Goal: Check status: Check status

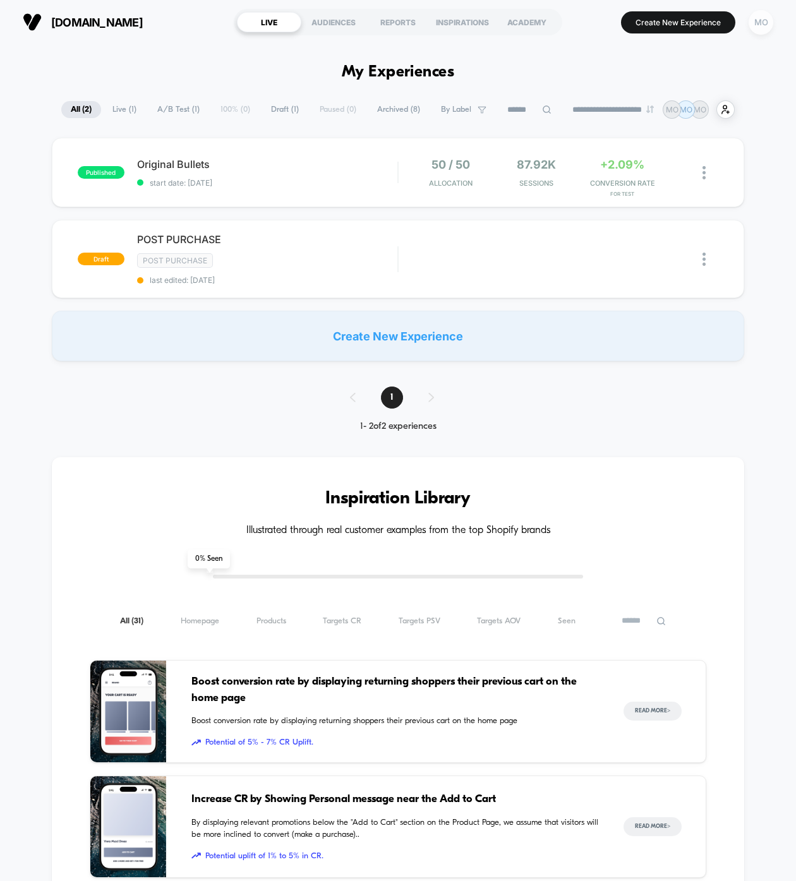
click at [750, 21] on div "MO" at bounding box center [760, 22] width 25 height 25
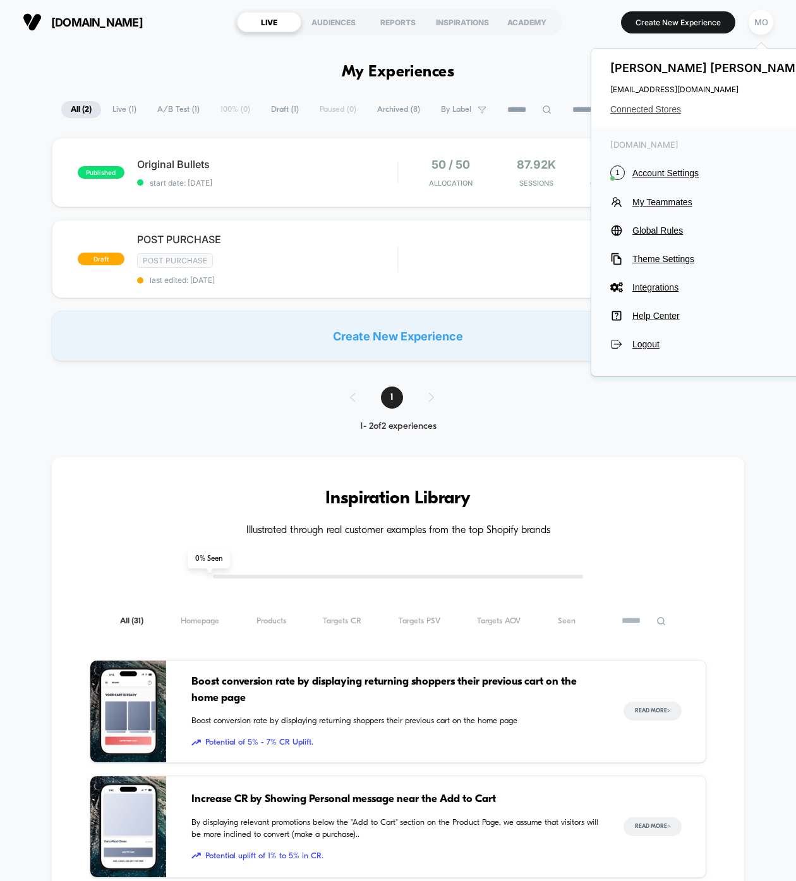
click at [654, 105] on span "Connected Stores" at bounding box center [710, 109] width 200 height 10
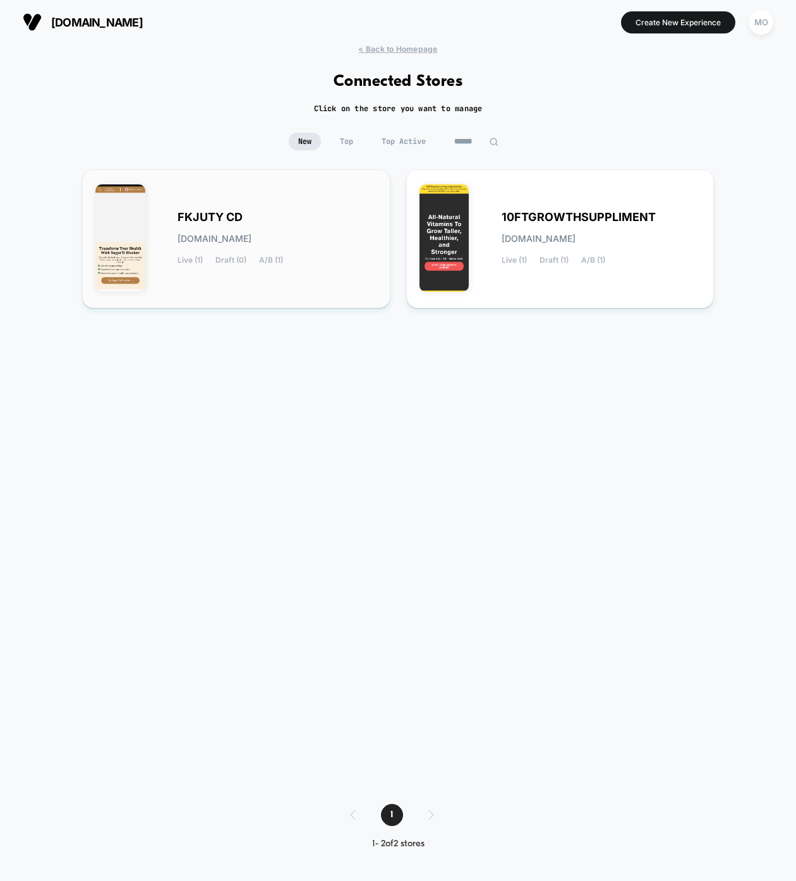
click at [295, 210] on div "FKJUTY CD [DOMAIN_NAME] Live (1) Draft (0) A/B (1)" at bounding box center [236, 239] width 282 height 112
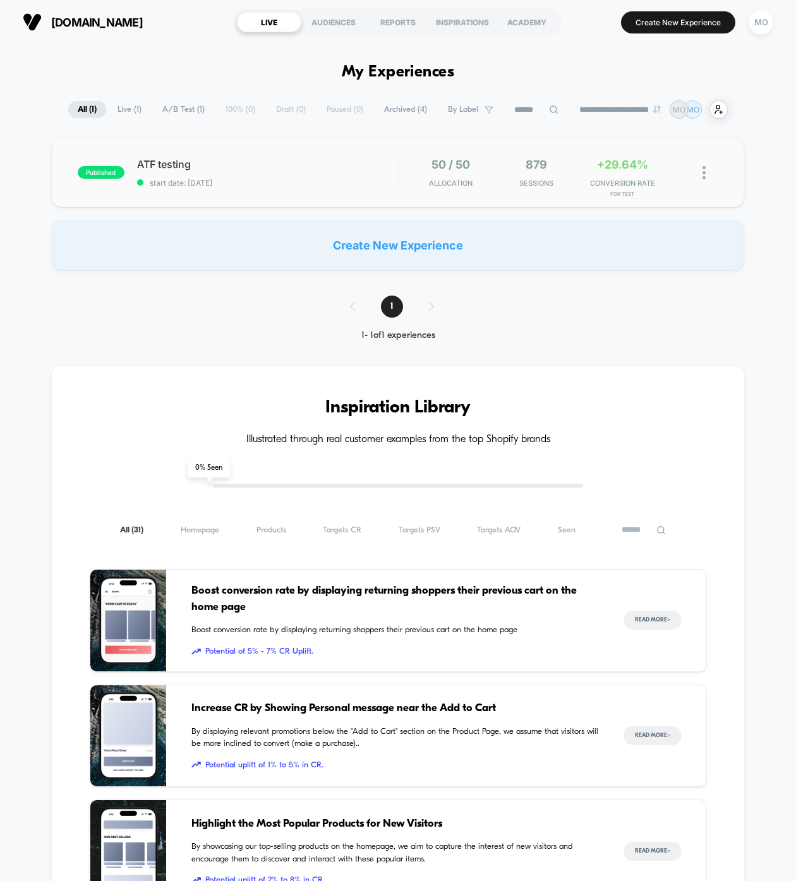
click at [280, 155] on div "published ATF testing start date: [DATE] 50 / 50 Allocation 879 Sessions +29.64…" at bounding box center [398, 172] width 692 height 69
